Goal: Information Seeking & Learning: Learn about a topic

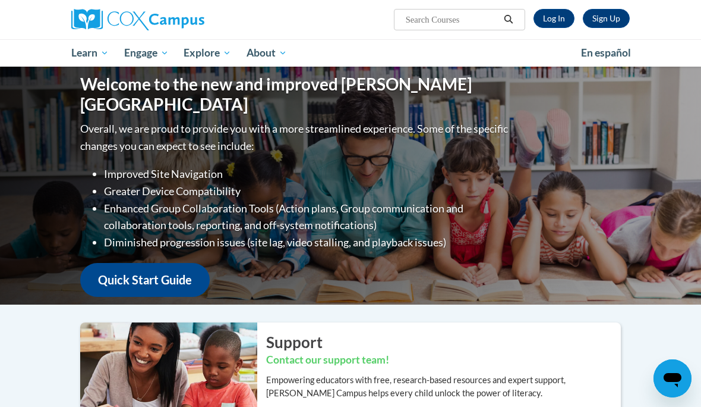
click at [572, 18] on link "Log In" at bounding box center [554, 18] width 41 height 19
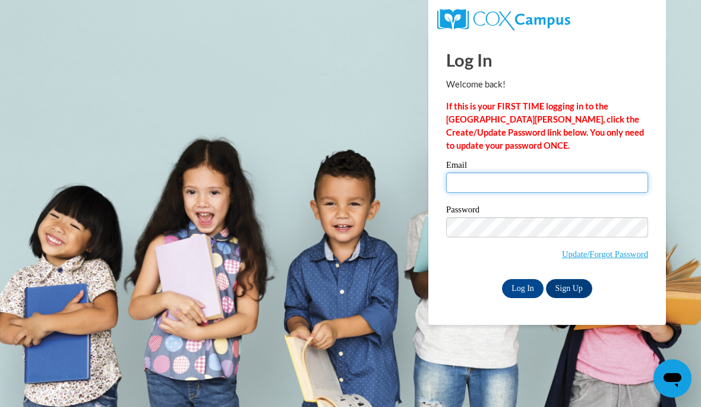
click at [580, 180] on input "Email" at bounding box center [547, 182] width 202 height 20
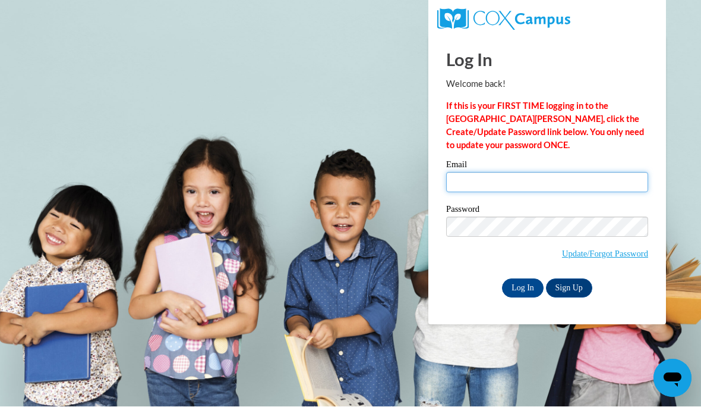
type input "tpopeoulds@gmail.com"
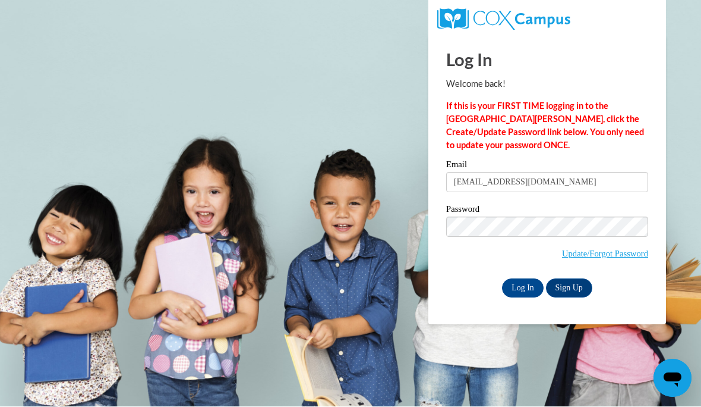
click at [533, 287] on input "Log In" at bounding box center [523, 288] width 42 height 19
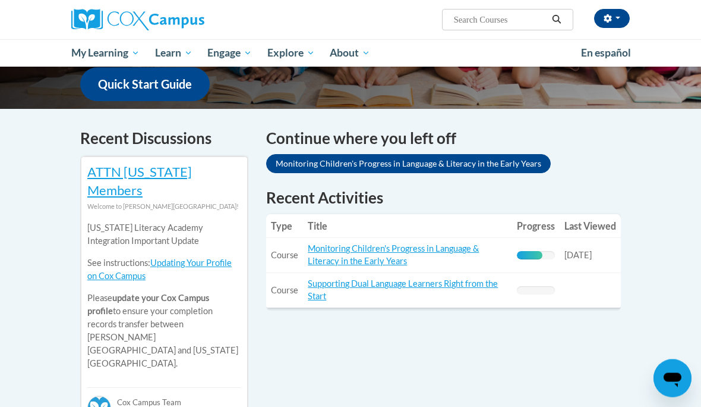
scroll to position [353, 0]
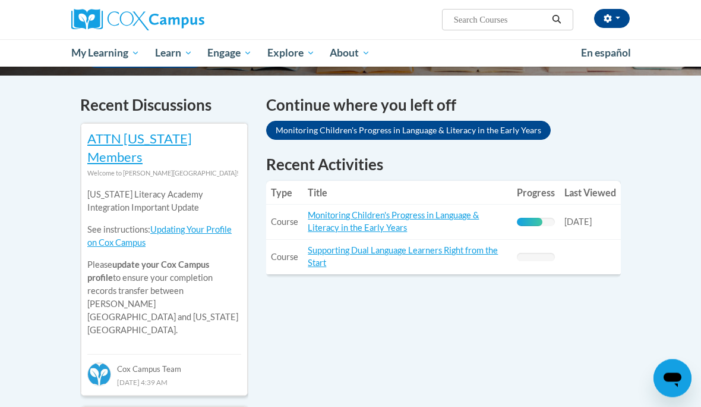
click at [489, 210] on td "Title: Monitoring Children's Progress in Language & Literacy in the Early Years" at bounding box center [407, 222] width 209 height 35
click at [451, 218] on link "Monitoring Children's Progress in Language & Literacy in the Early Years" at bounding box center [393, 221] width 171 height 23
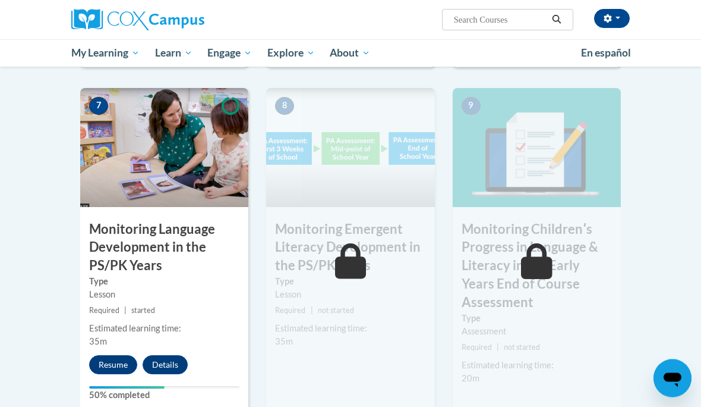
click at [120, 355] on button "Resume" at bounding box center [113, 364] width 48 height 19
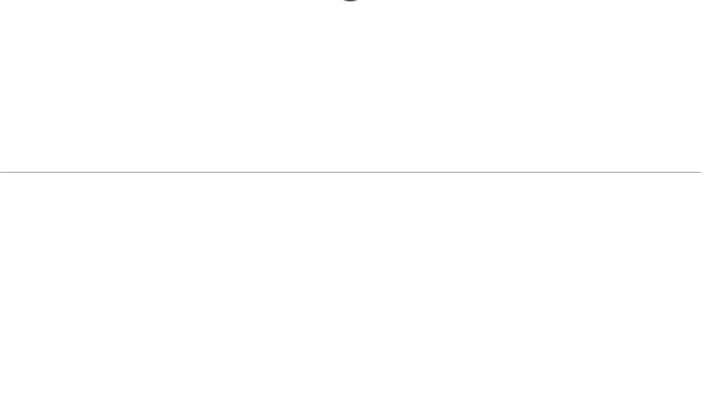
scroll to position [1230, 0]
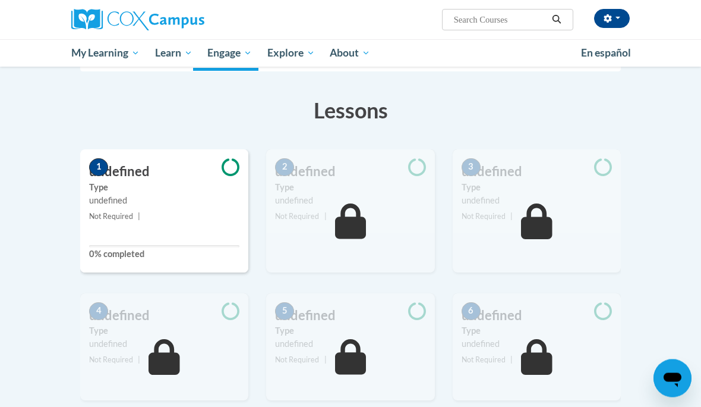
scroll to position [221, 0]
click at [175, 196] on div "undefined" at bounding box center [164, 200] width 150 height 13
click at [0, 0] on link "My Course Progress" at bounding box center [0, 0] width 0 height 0
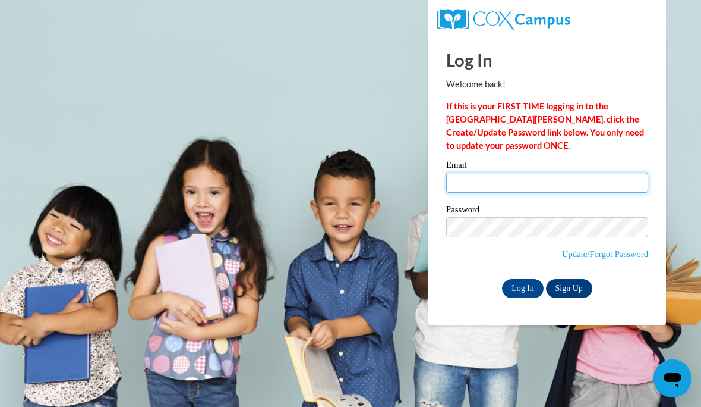
click at [562, 188] on input "Email" at bounding box center [547, 182] width 202 height 20
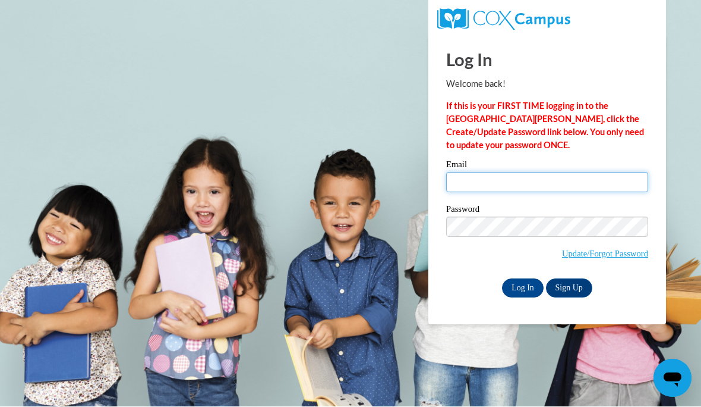
type input "tpopeoulds@gmail.com"
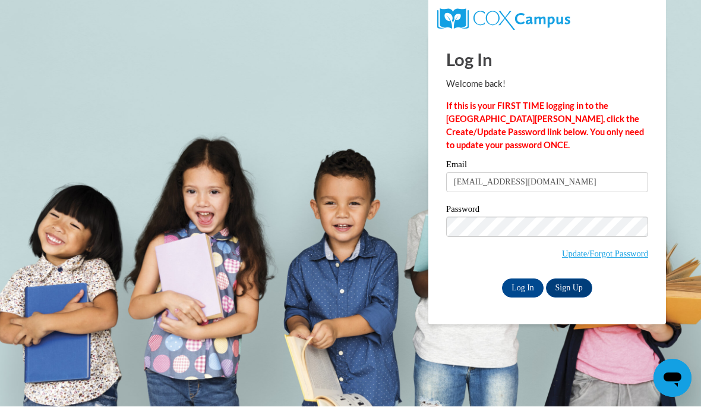
click at [527, 285] on input "Log In" at bounding box center [523, 288] width 42 height 19
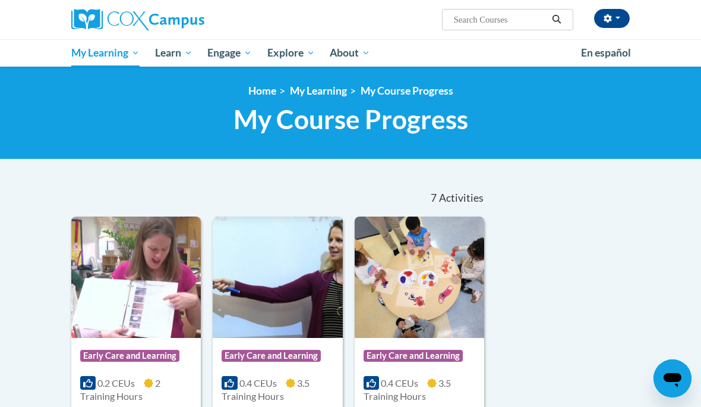
click at [443, 278] on img at bounding box center [420, 276] width 130 height 121
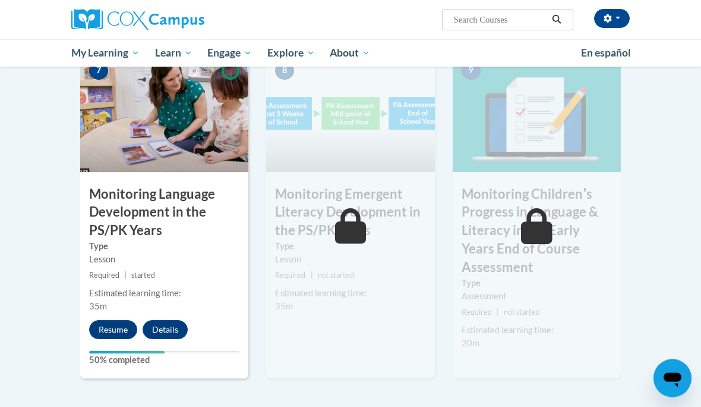
scroll to position [1031, 0]
click at [119, 320] on button "Resume" at bounding box center [113, 329] width 48 height 19
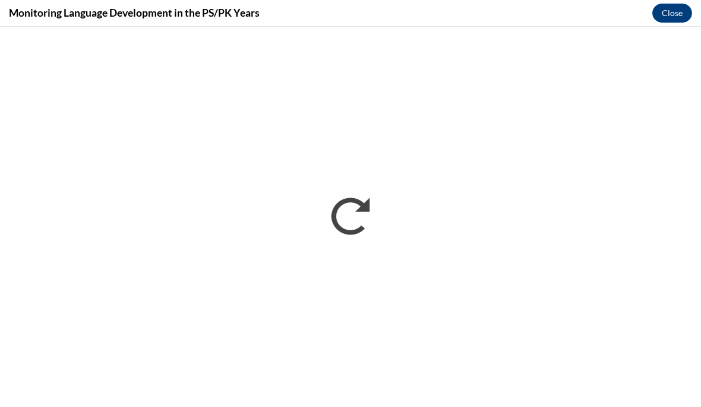
scroll to position [0, 0]
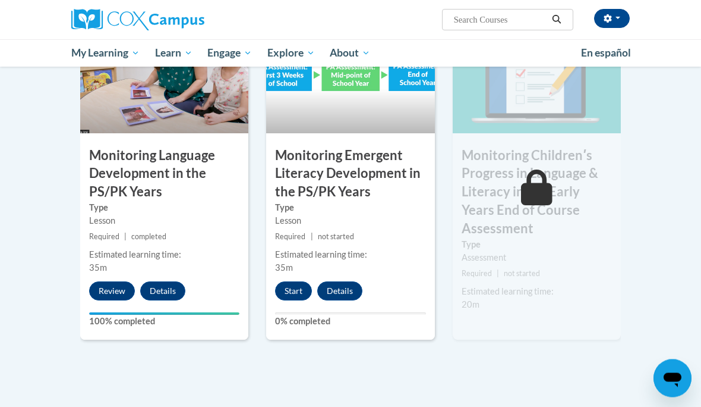
scroll to position [1069, 0]
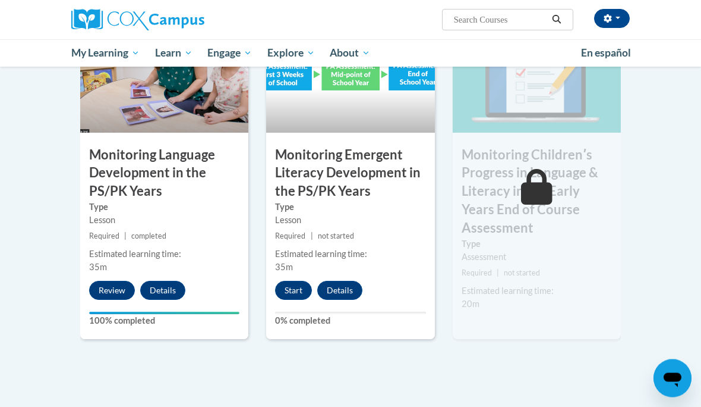
click at [283, 281] on button "Start" at bounding box center [293, 290] width 37 height 19
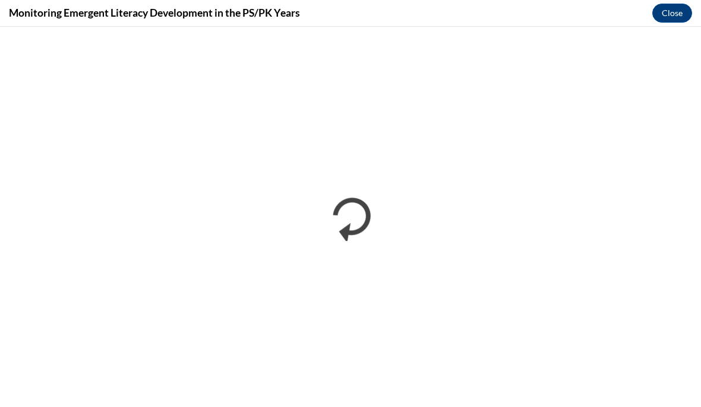
scroll to position [1122, 0]
